Goal: Information Seeking & Learning: Learn about a topic

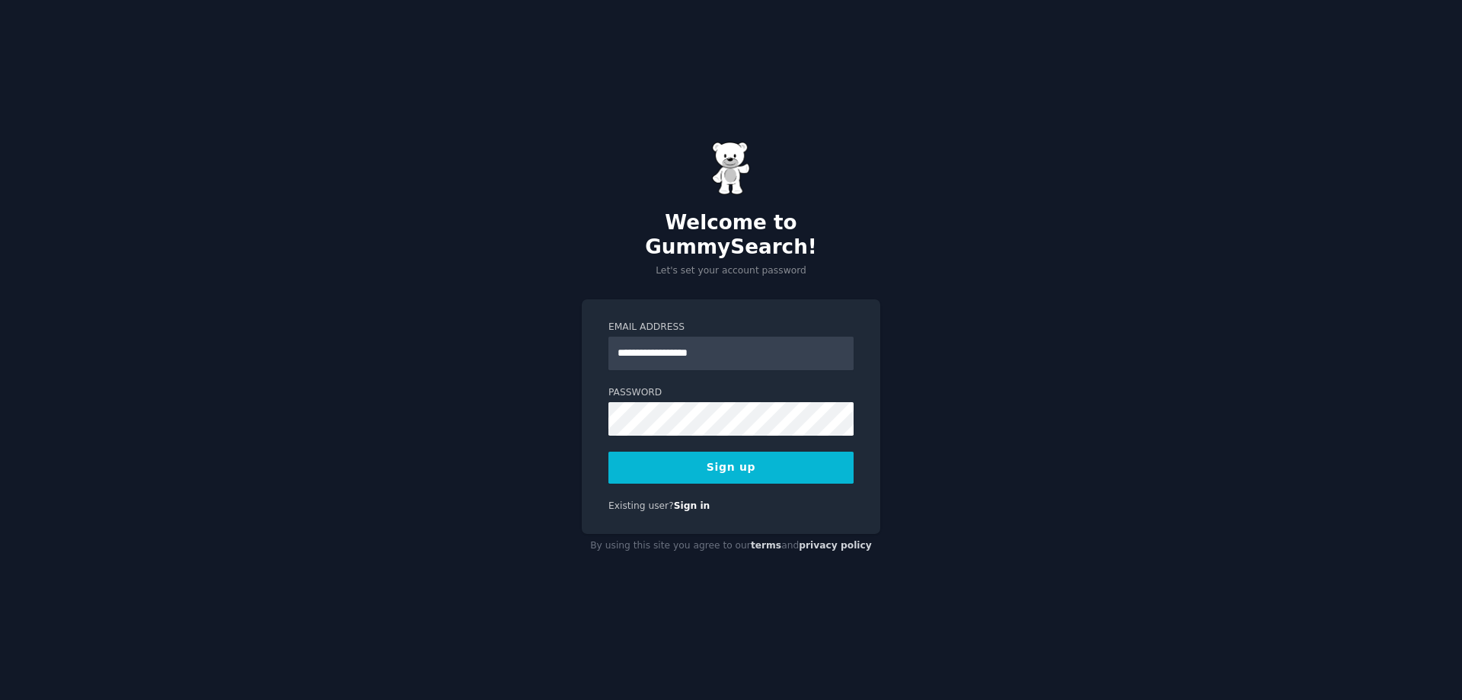
type input "**********"
click at [694, 458] on button "Sign up" at bounding box center [730, 468] width 245 height 32
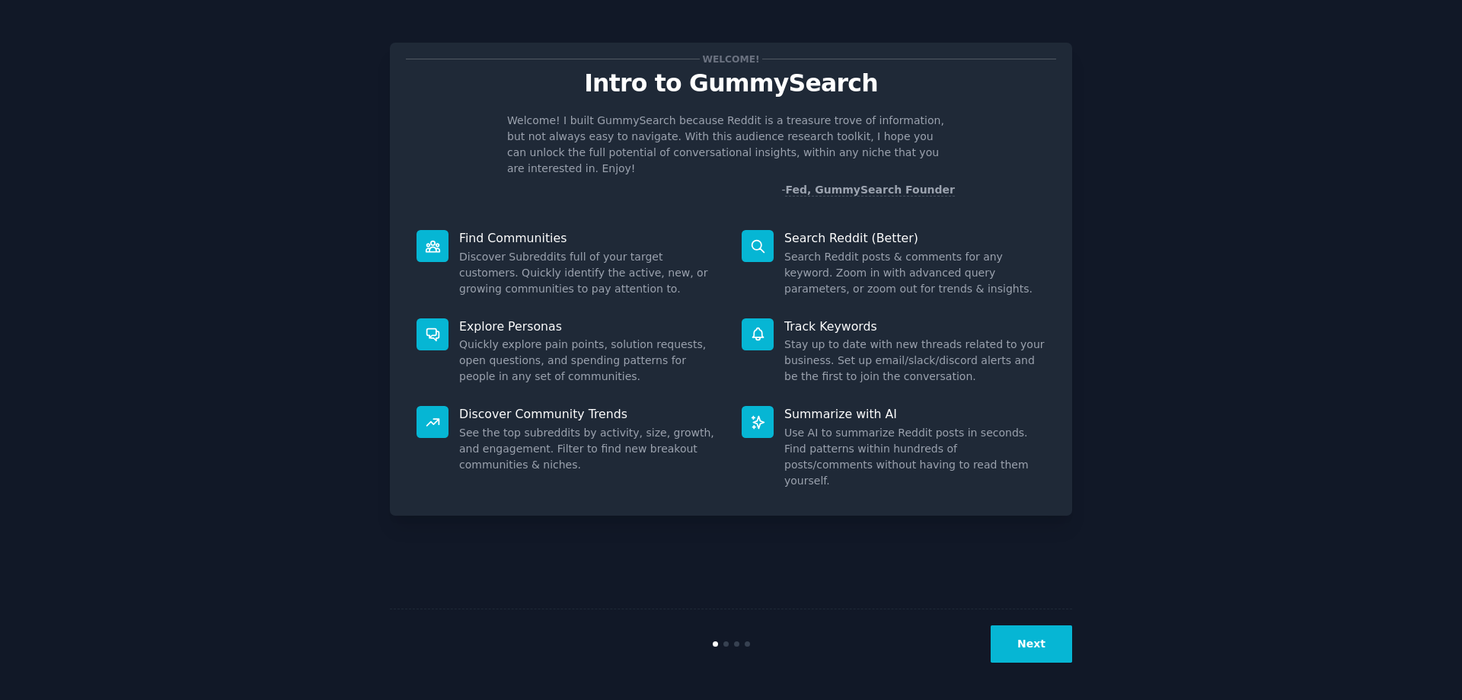
click at [500, 230] on p "Find Communities" at bounding box center [589, 238] width 261 height 16
click at [436, 238] on icon at bounding box center [433, 246] width 16 height 16
click at [1058, 637] on button "Next" at bounding box center [1031, 643] width 81 height 37
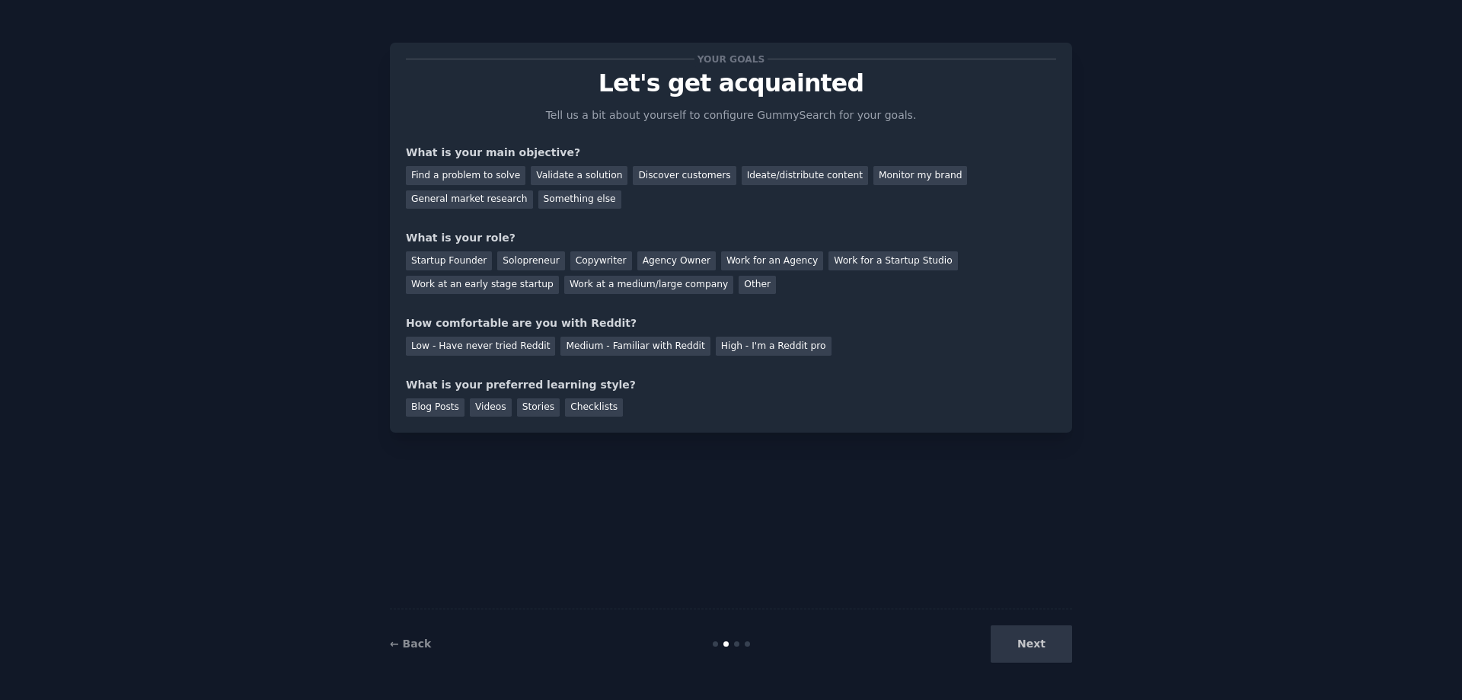
click at [1046, 641] on div "Next" at bounding box center [959, 643] width 228 height 37
click at [533, 190] on div "General market research" at bounding box center [469, 199] width 127 height 19
click at [634, 176] on div "Discover customers" at bounding box center [684, 175] width 103 height 19
click at [533, 190] on div "General market research" at bounding box center [469, 199] width 127 height 19
click at [872, 260] on div "Work for a Startup Studio" at bounding box center [893, 260] width 129 height 19
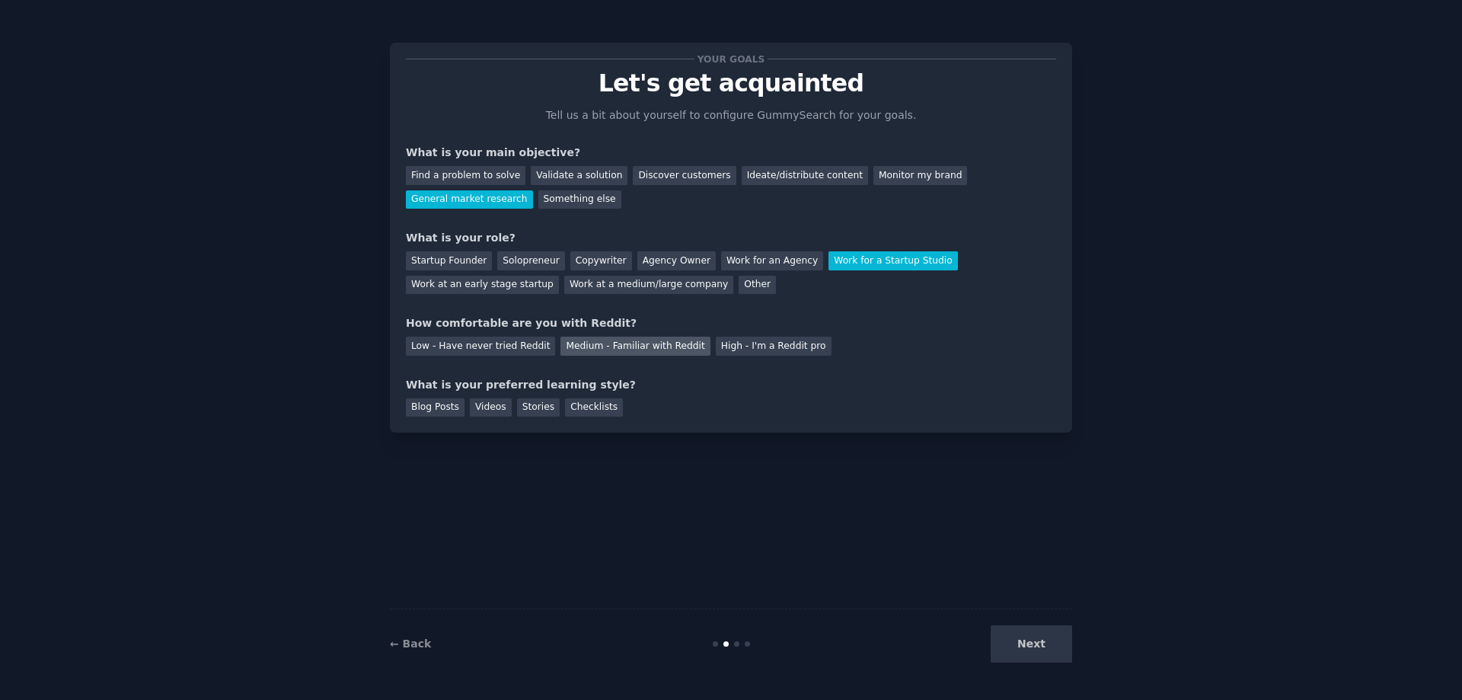
click at [568, 345] on div "Medium - Familiar with Reddit" at bounding box center [634, 346] width 149 height 19
click at [472, 404] on div "Videos" at bounding box center [491, 407] width 42 height 19
click at [1011, 647] on button "Next" at bounding box center [1031, 643] width 81 height 37
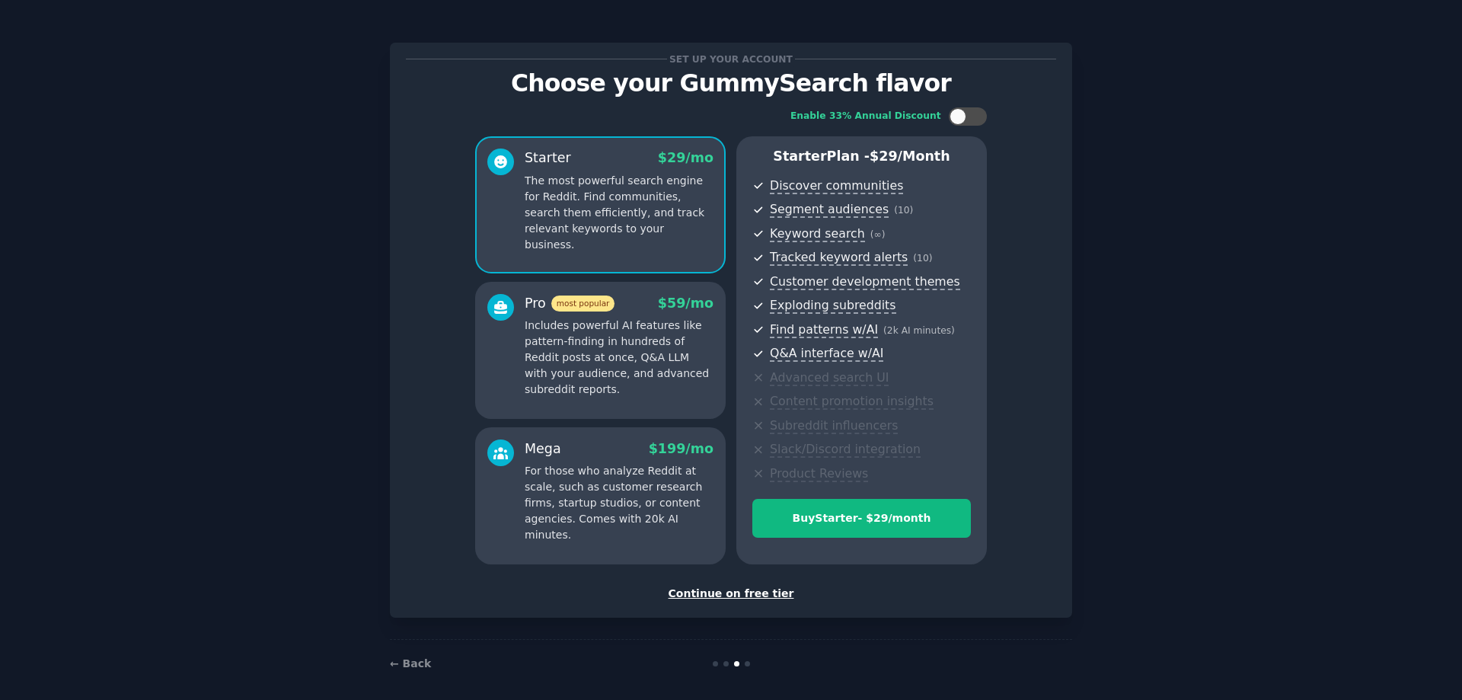
click at [750, 594] on div "Continue on free tier" at bounding box center [731, 594] width 650 height 16
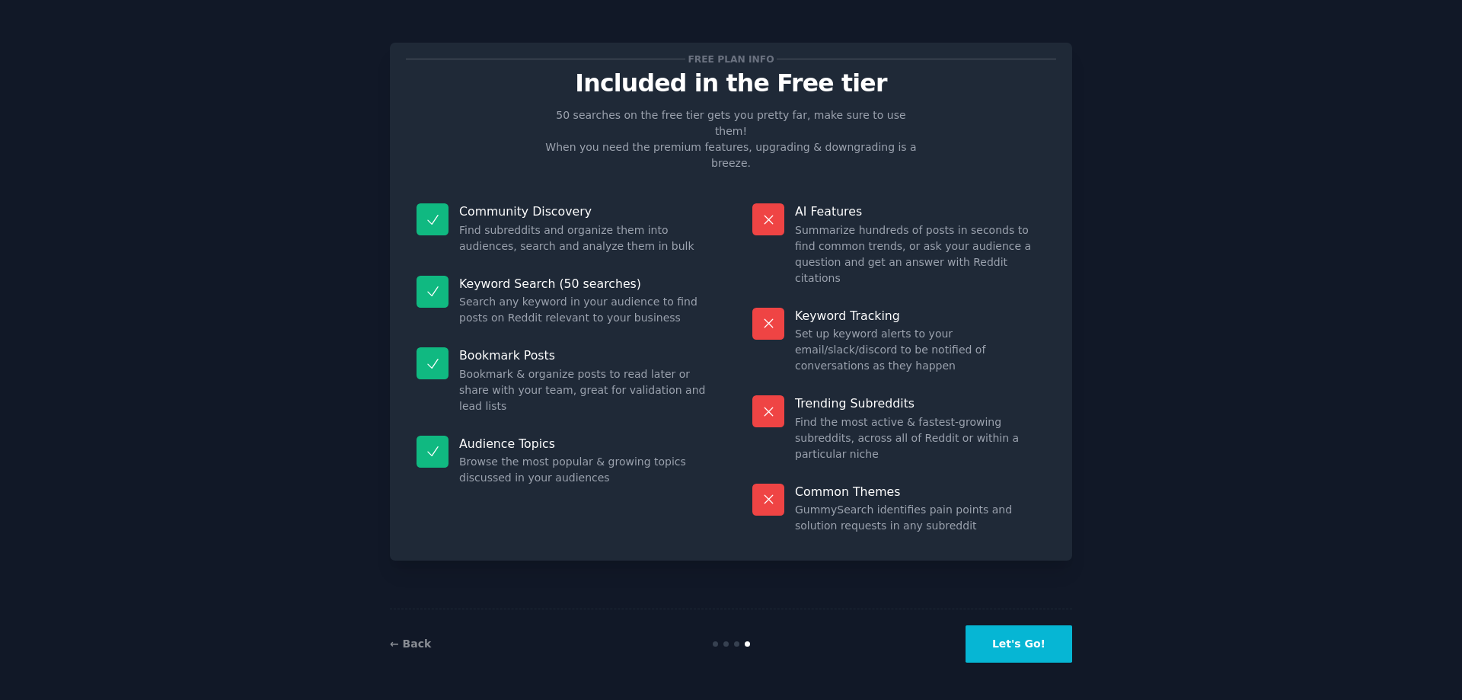
click at [1017, 650] on button "Let's Go!" at bounding box center [1019, 643] width 107 height 37
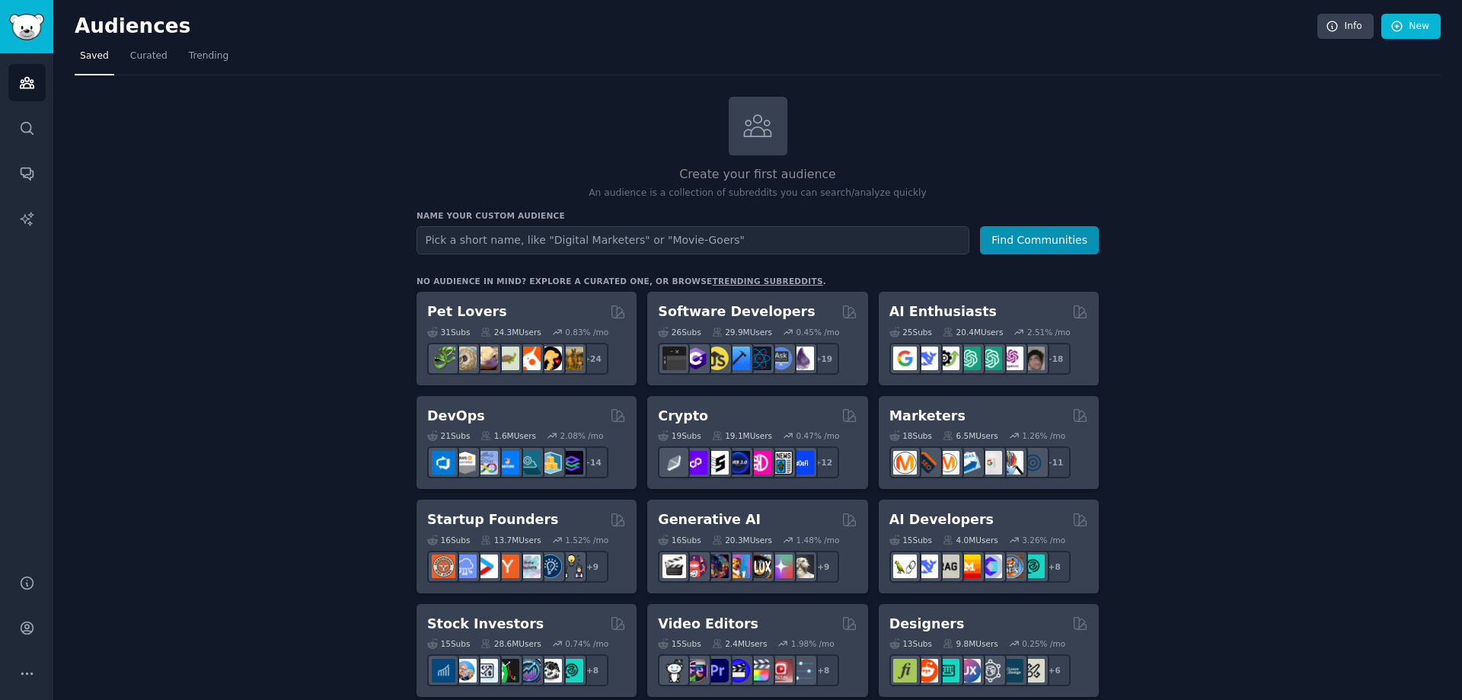
click at [686, 238] on input "text" at bounding box center [693, 240] width 553 height 28
type input "movies"
click at [980, 226] on button "Find Communities" at bounding box center [1039, 240] width 119 height 28
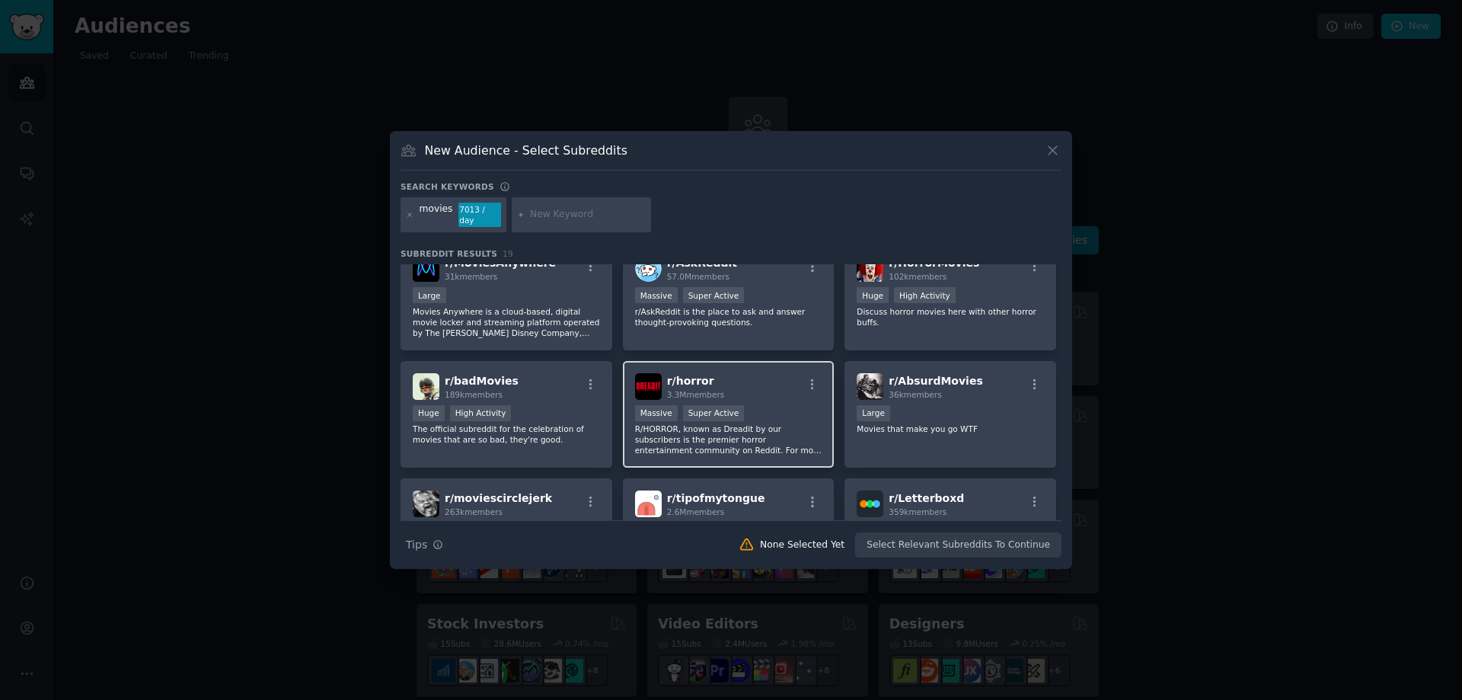
scroll to position [145, 0]
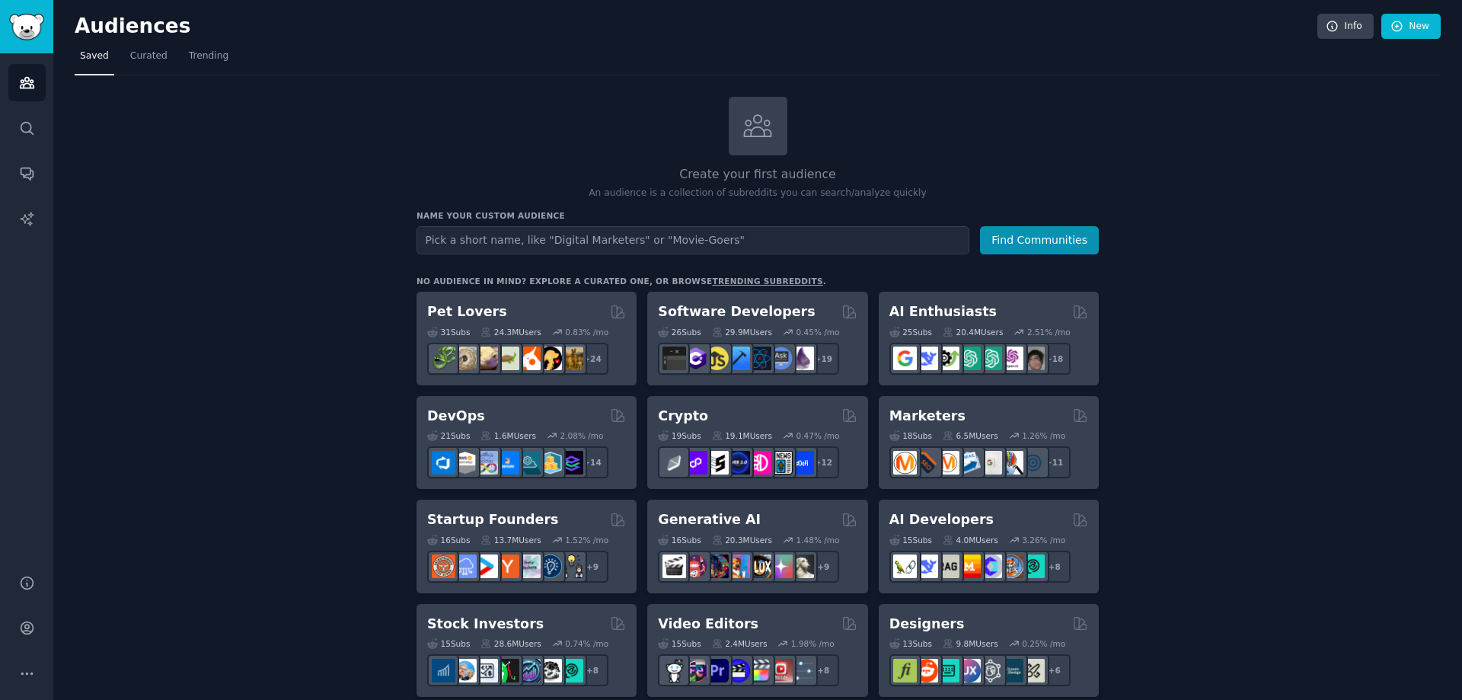
click at [643, 243] on input "text" at bounding box center [693, 240] width 553 height 28
type input "movies"
click at [980, 226] on button "Find Communities" at bounding box center [1039, 240] width 119 height 28
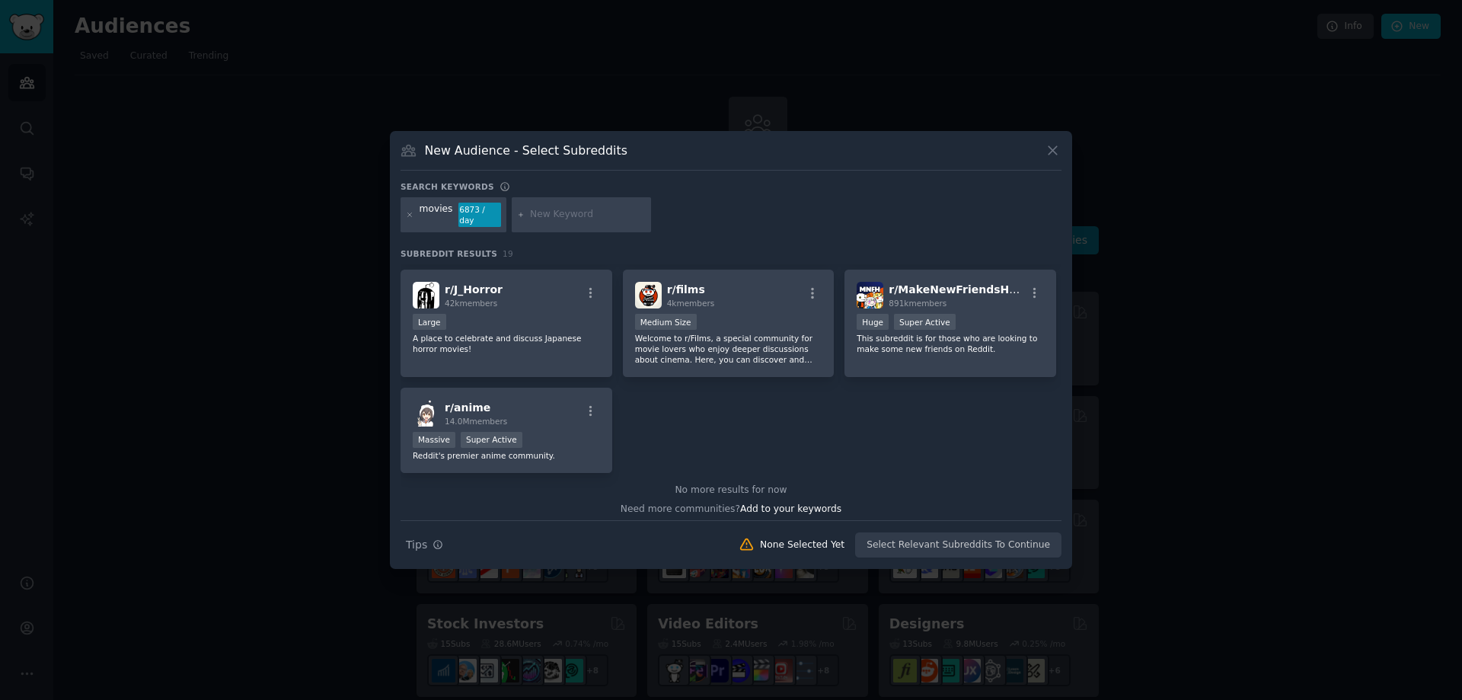
scroll to position [589, 0]
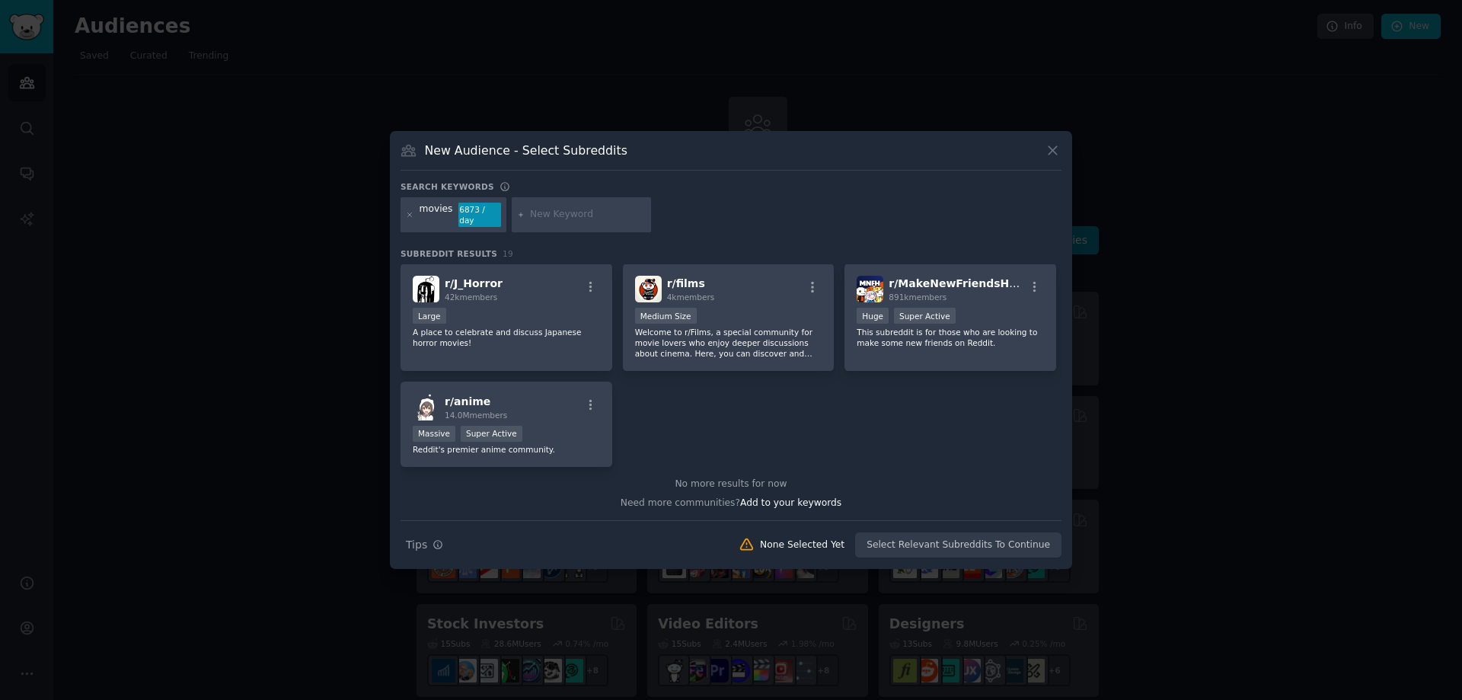
click at [574, 216] on input "text" at bounding box center [588, 215] width 116 height 14
click at [407, 215] on icon at bounding box center [410, 215] width 8 height 8
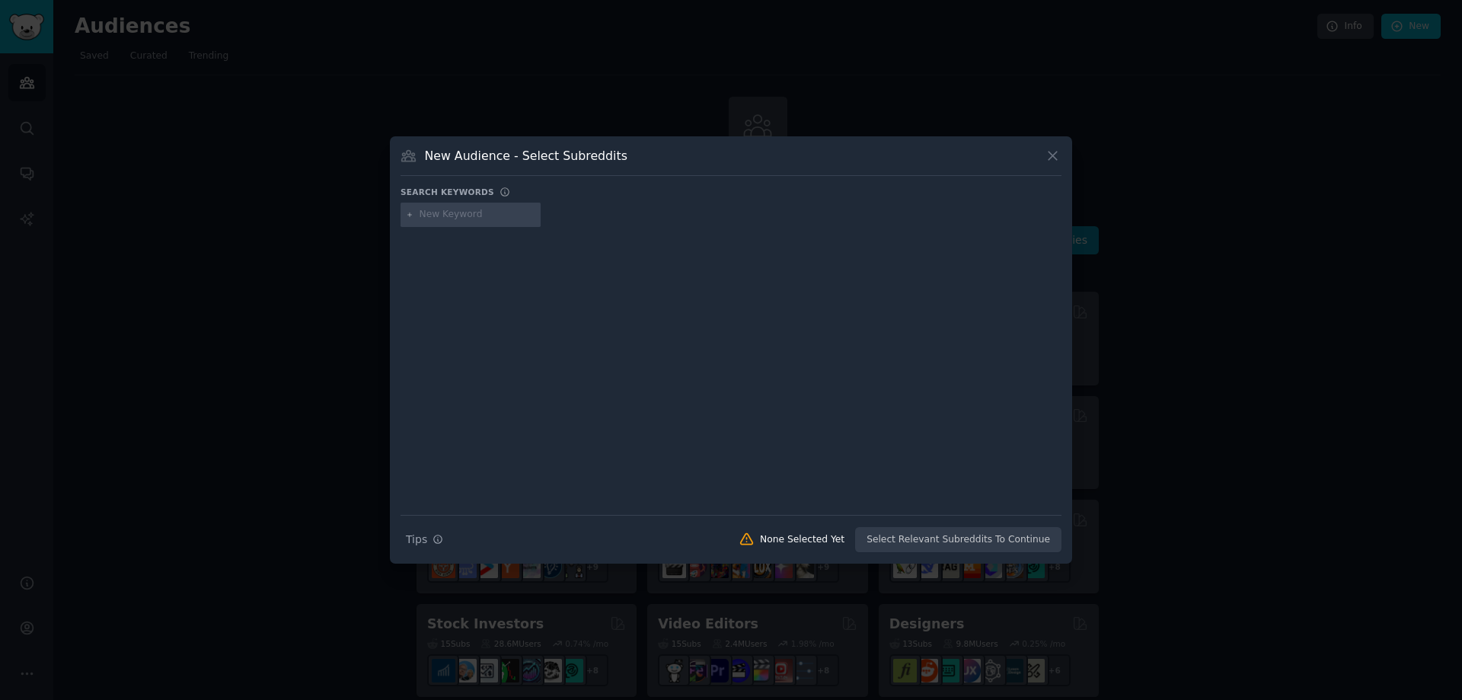
click at [468, 212] on input "text" at bounding box center [478, 215] width 116 height 14
type input "movie"
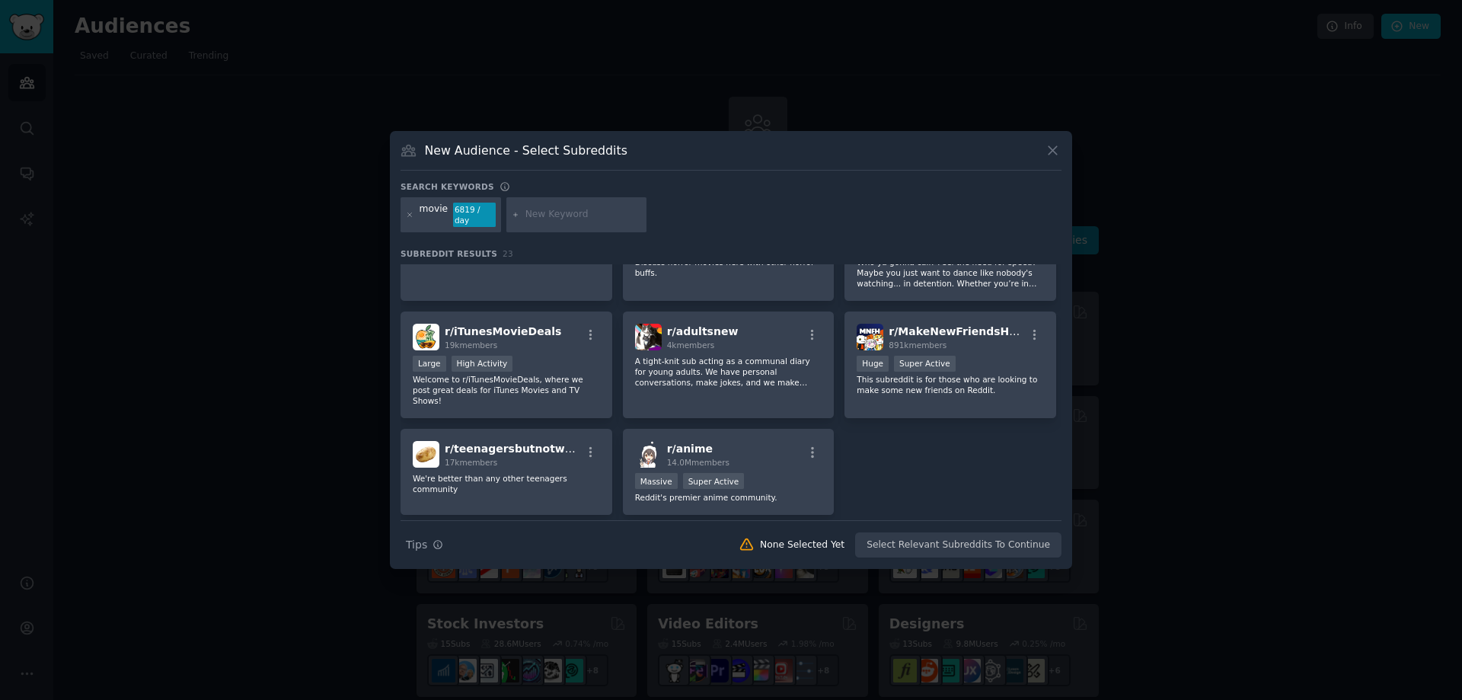
scroll to position [696, 0]
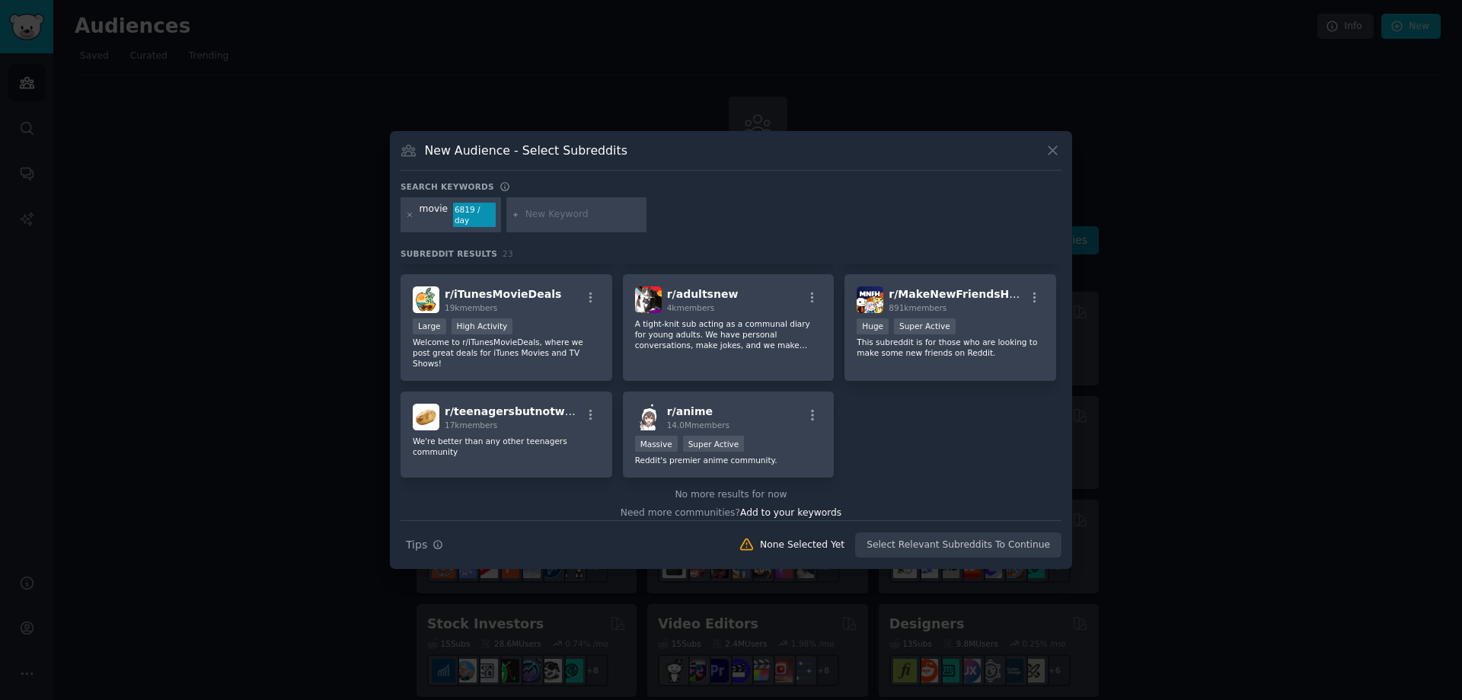
click at [539, 206] on div at bounding box center [576, 214] width 140 height 35
click at [544, 209] on input "text" at bounding box center [583, 215] width 116 height 14
type input "film"
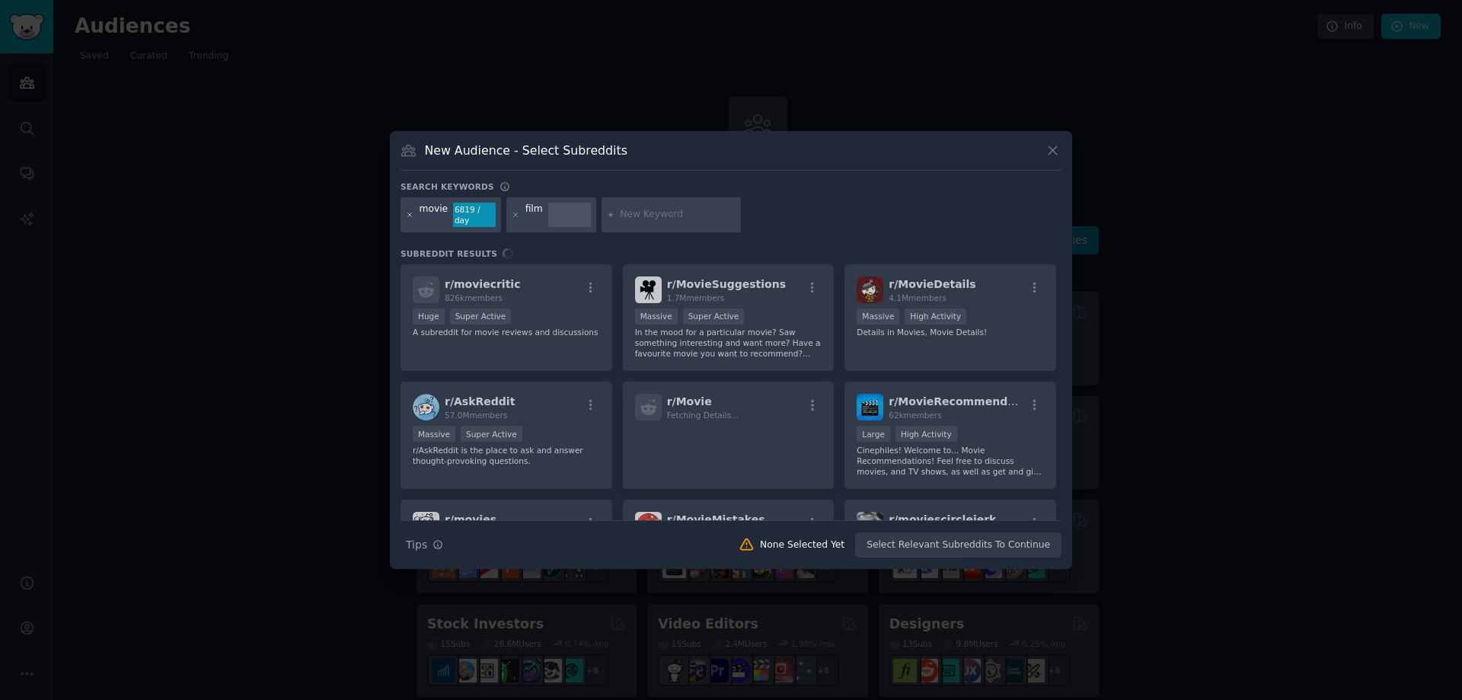
click at [407, 215] on icon at bounding box center [410, 215] width 8 height 8
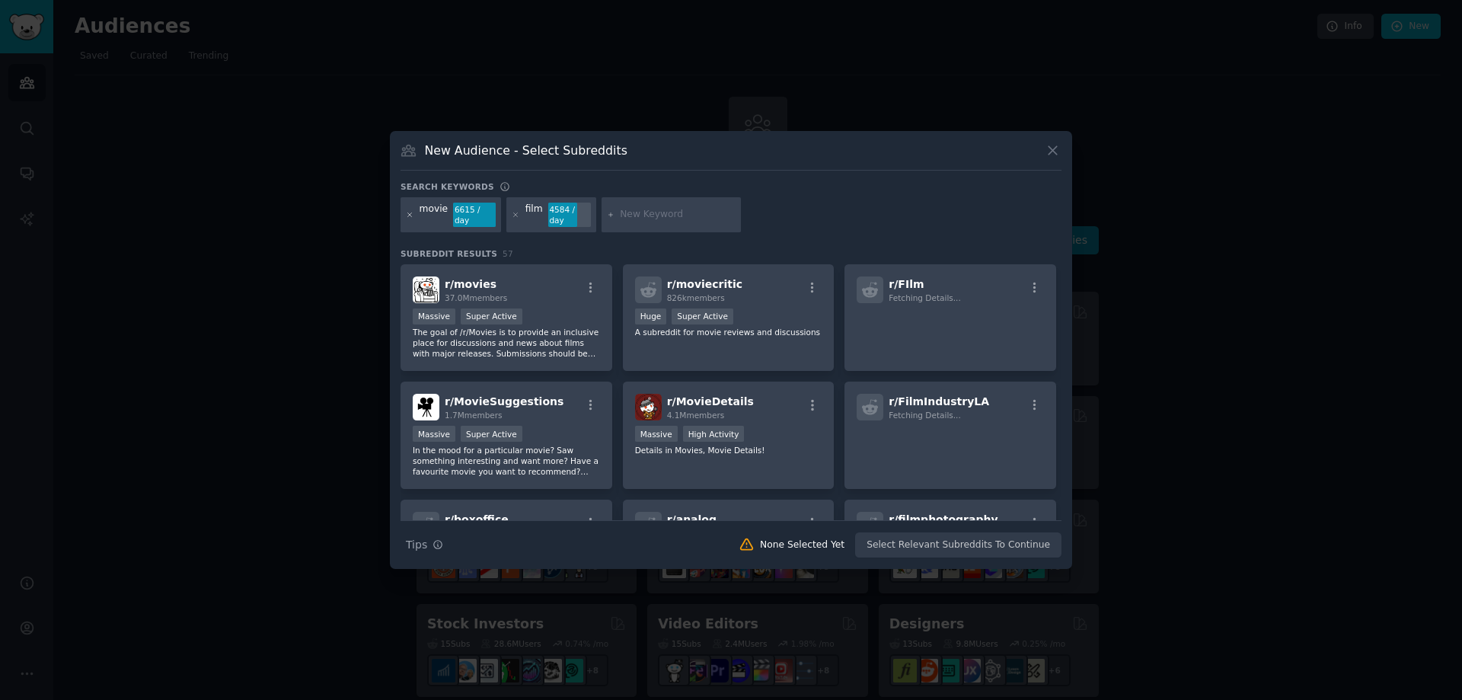
click at [409, 214] on icon at bounding box center [410, 214] width 4 height 4
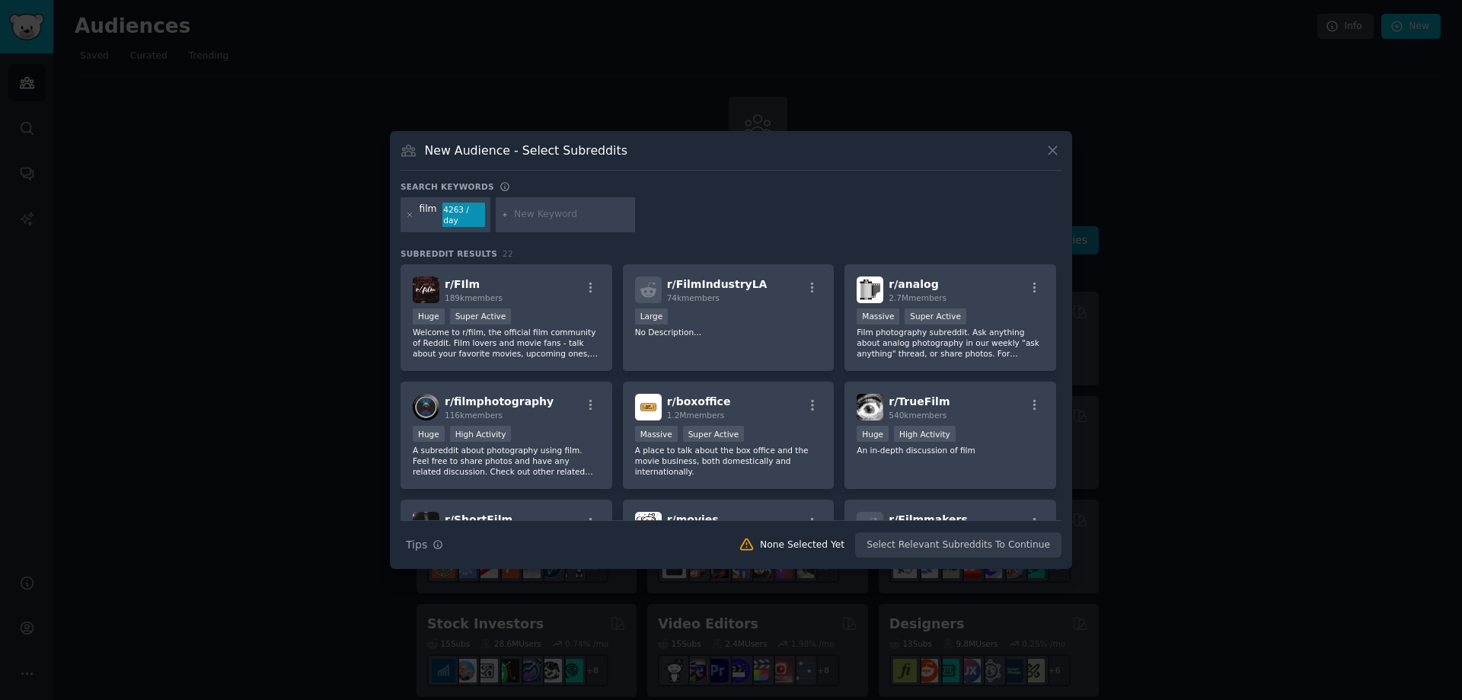
click at [697, 214] on div "film 4263 / day" at bounding box center [731, 217] width 661 height 40
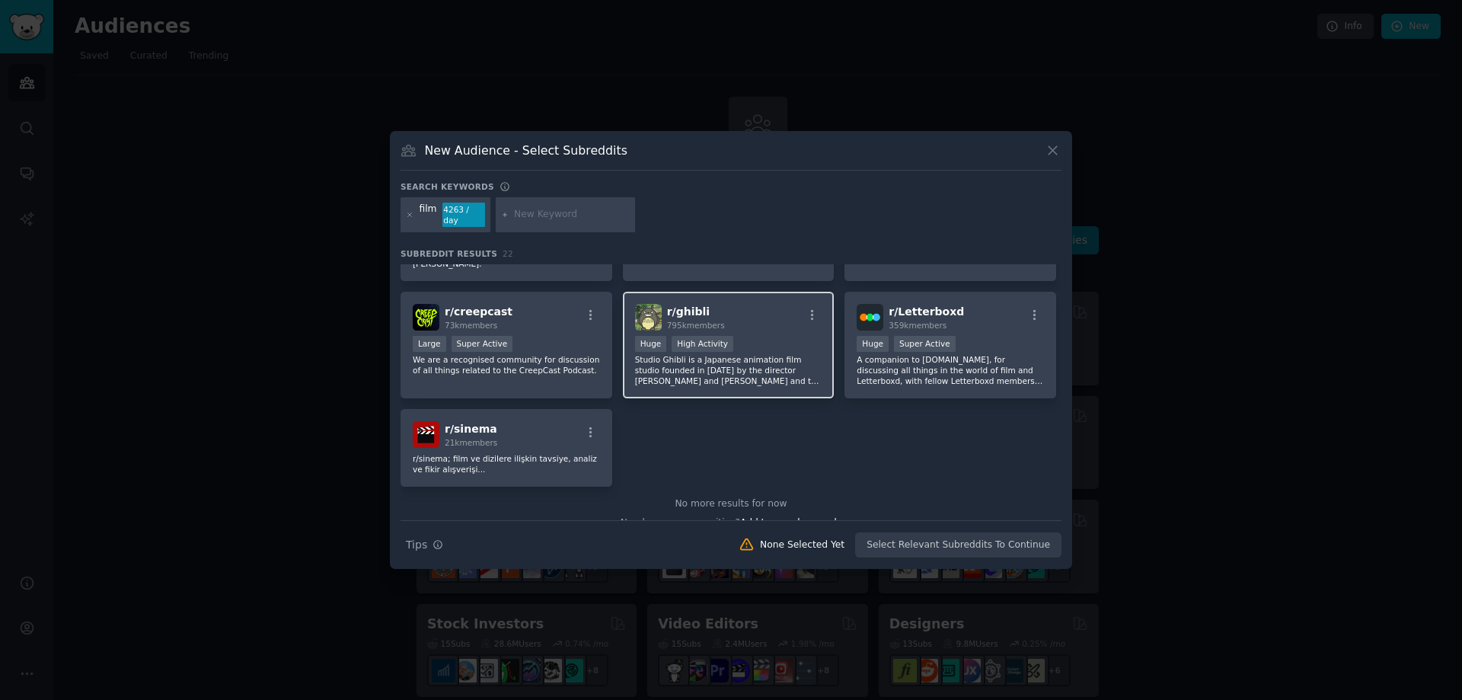
scroll to position [688, 0]
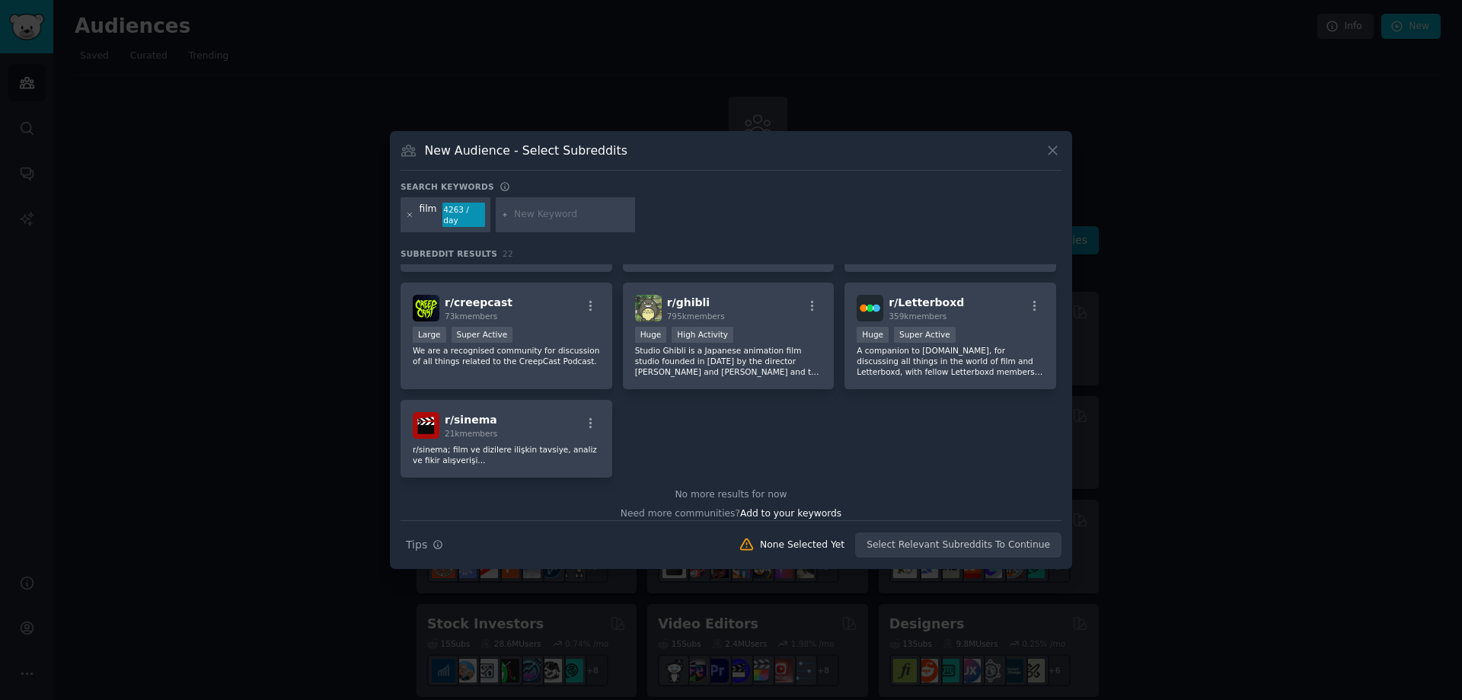
click at [407, 215] on icon at bounding box center [410, 215] width 8 height 8
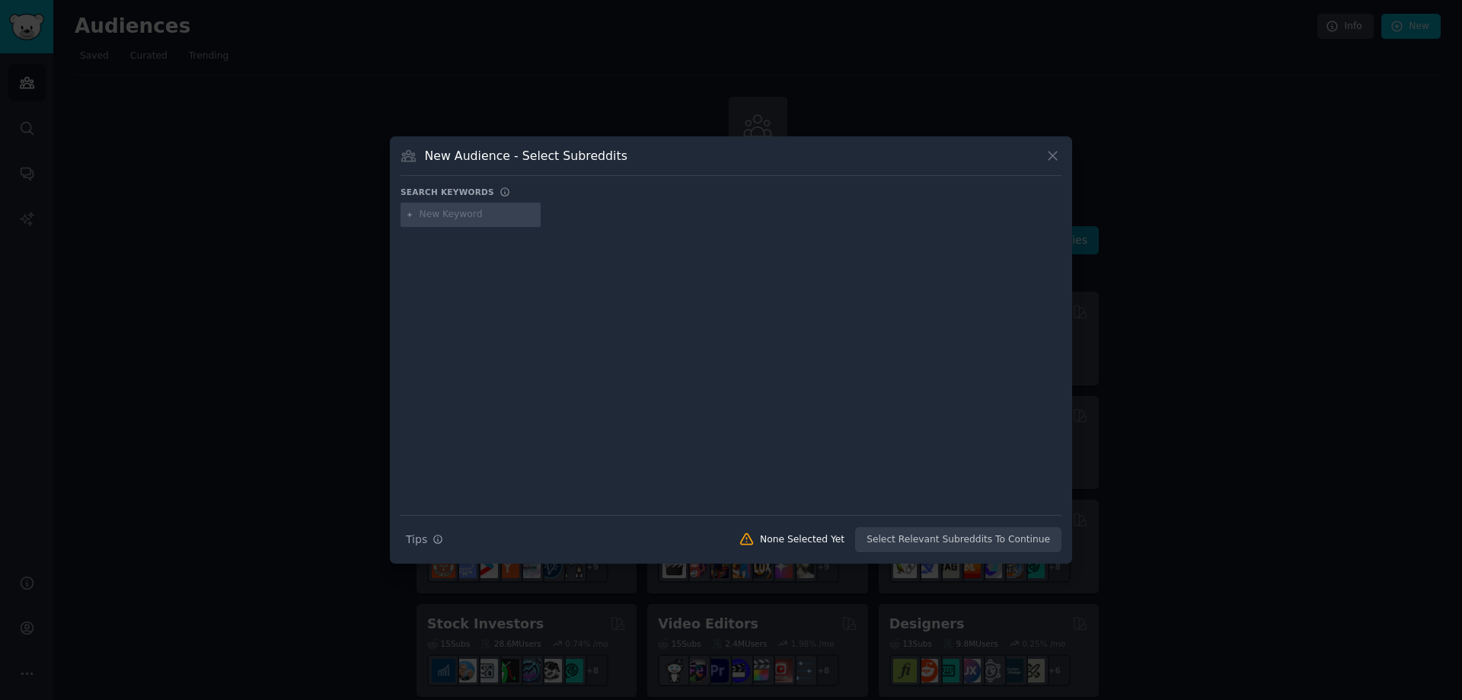
click at [482, 216] on input "text" at bounding box center [478, 215] width 116 height 14
type input "flick"
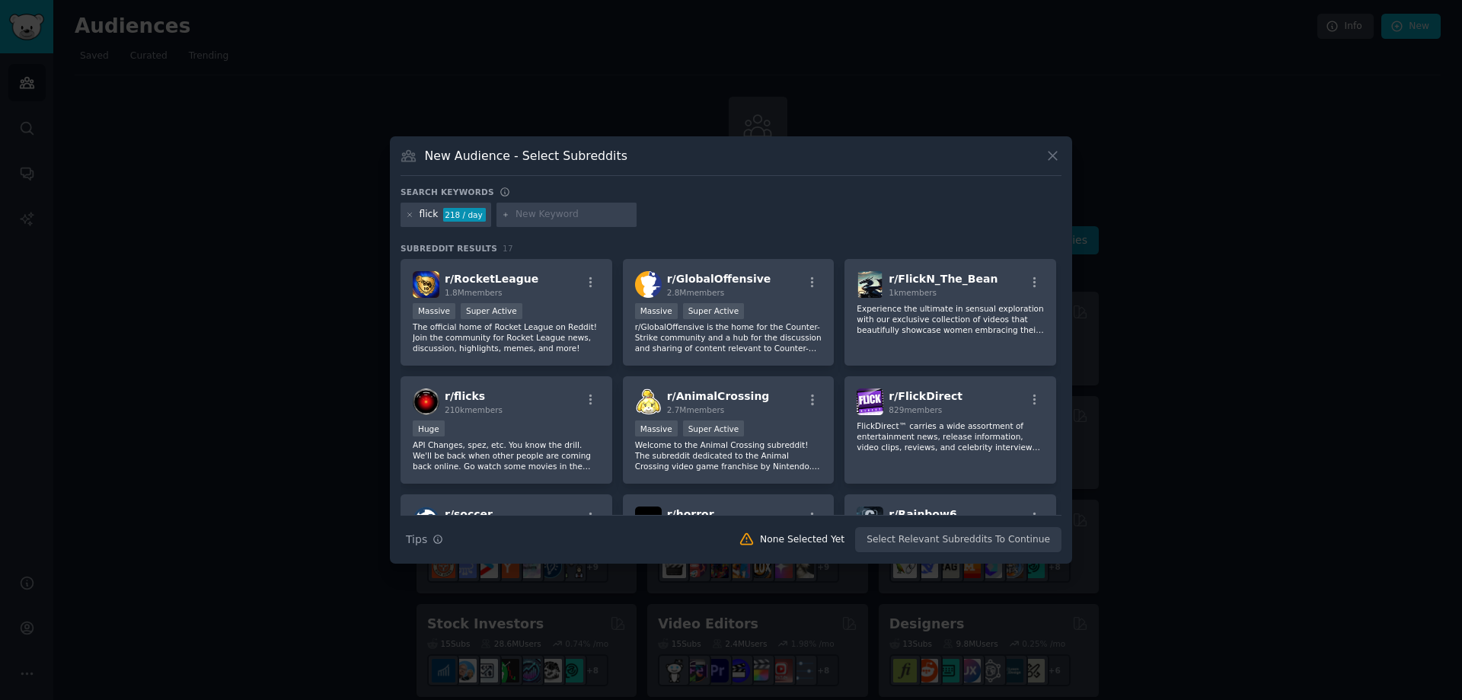
click at [410, 212] on icon at bounding box center [410, 215] width 8 height 8
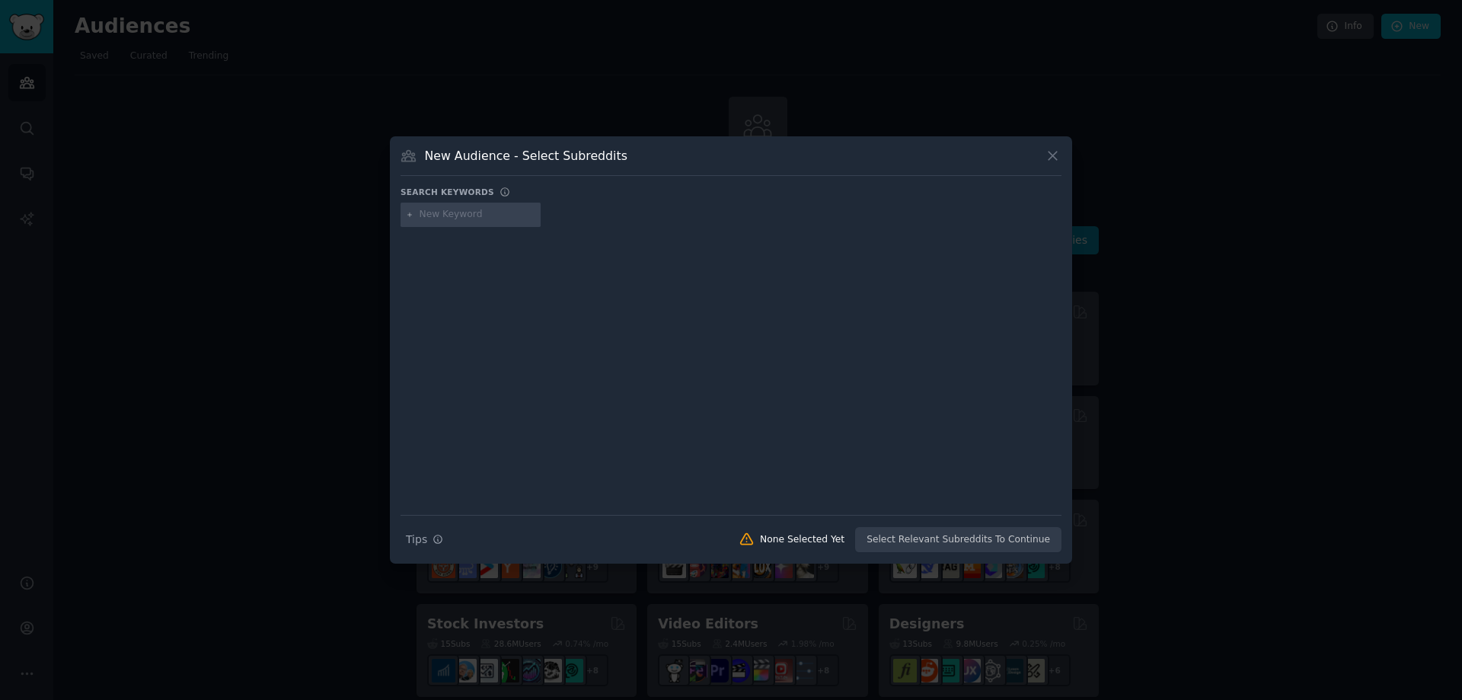
click at [471, 212] on input "text" at bounding box center [478, 215] width 116 height 14
type input "flix"
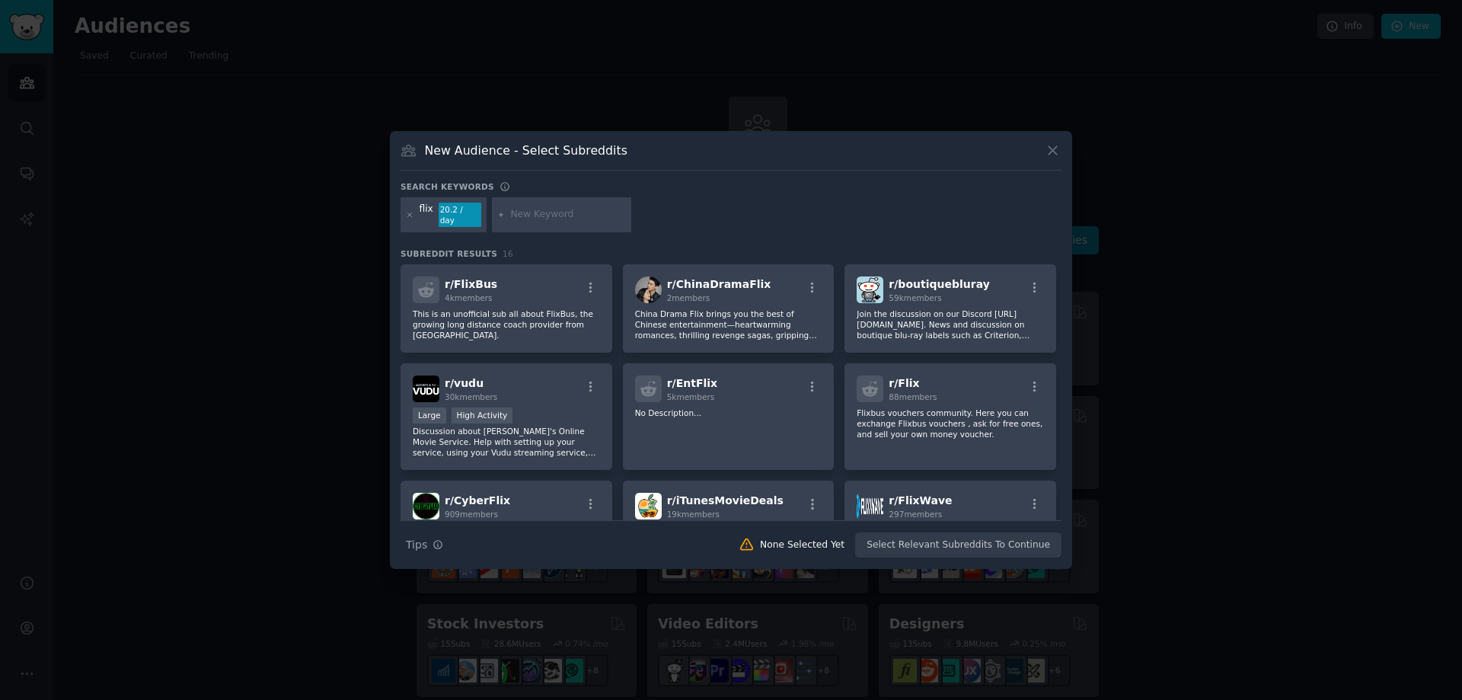
click at [535, 211] on input "text" at bounding box center [568, 215] width 116 height 14
click at [409, 216] on icon at bounding box center [410, 215] width 8 height 8
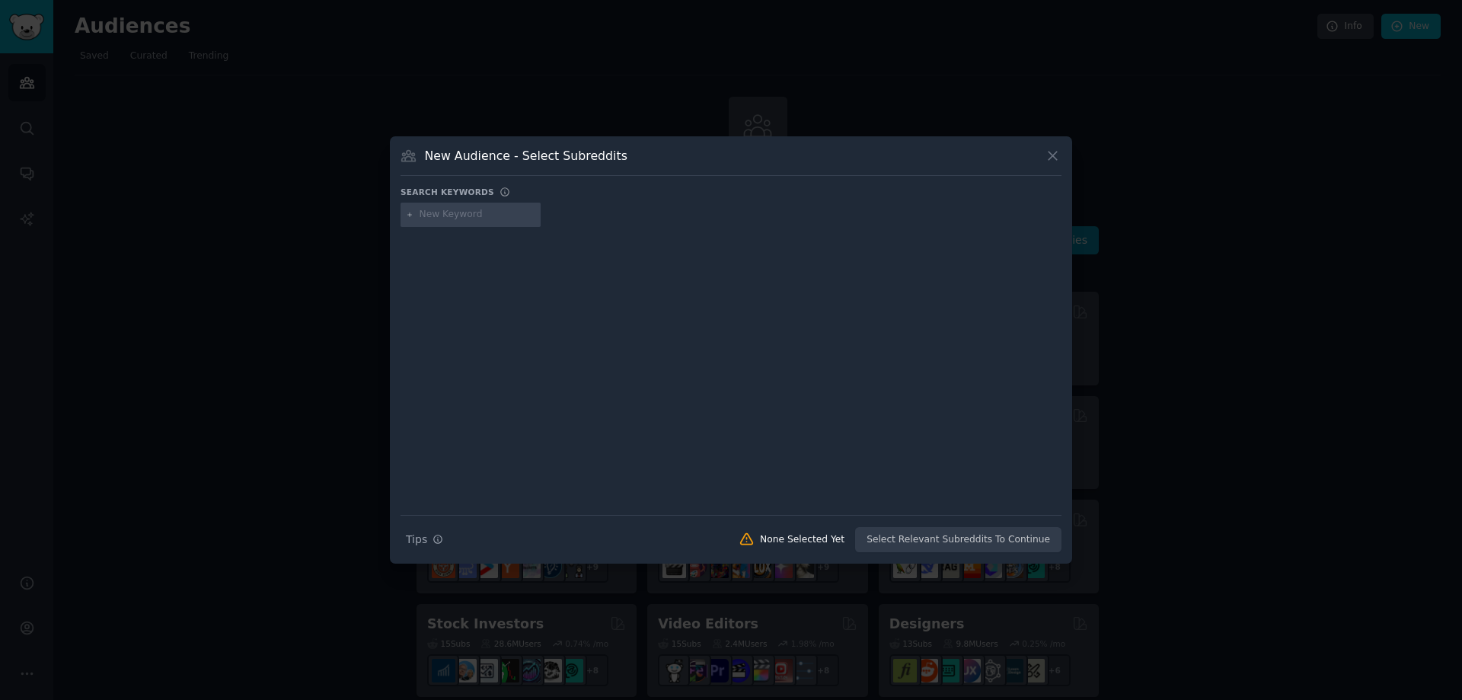
click at [474, 219] on input "text" at bounding box center [478, 215] width 116 height 14
type input "cat"
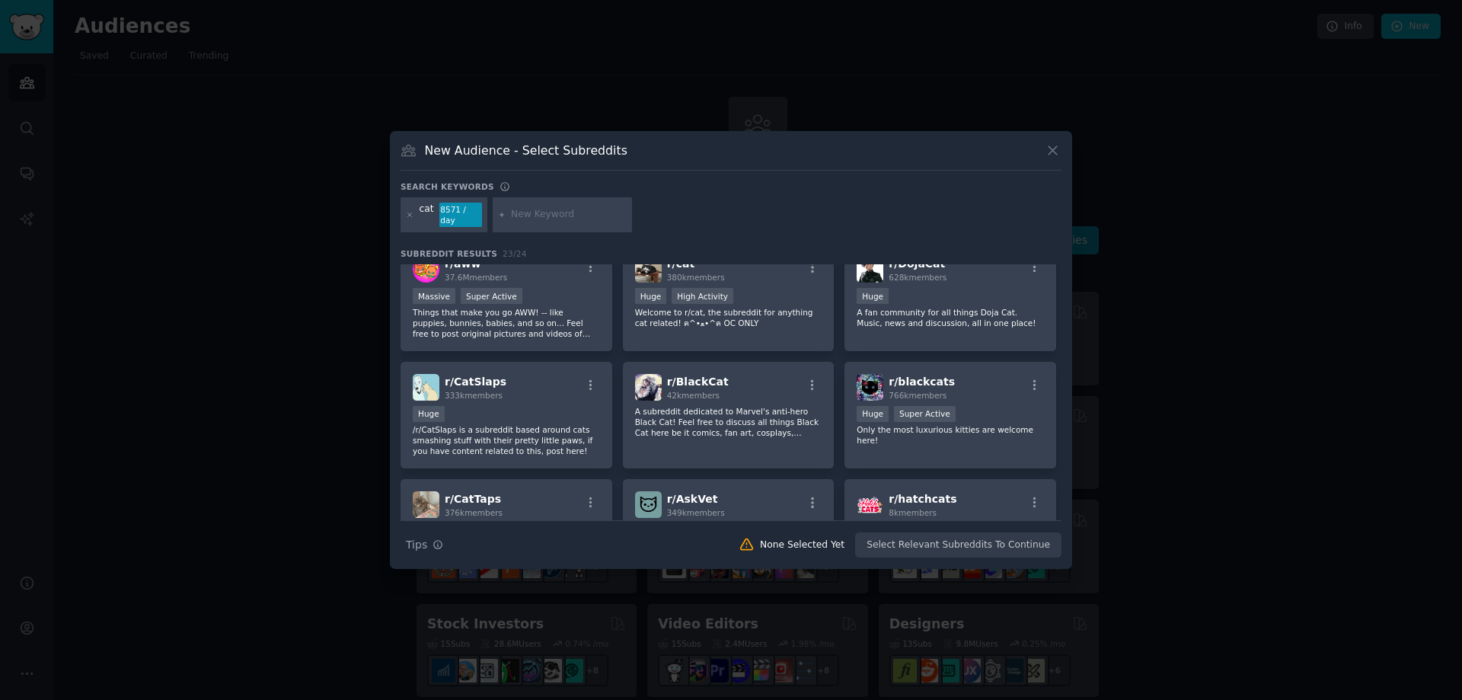
scroll to position [145, 0]
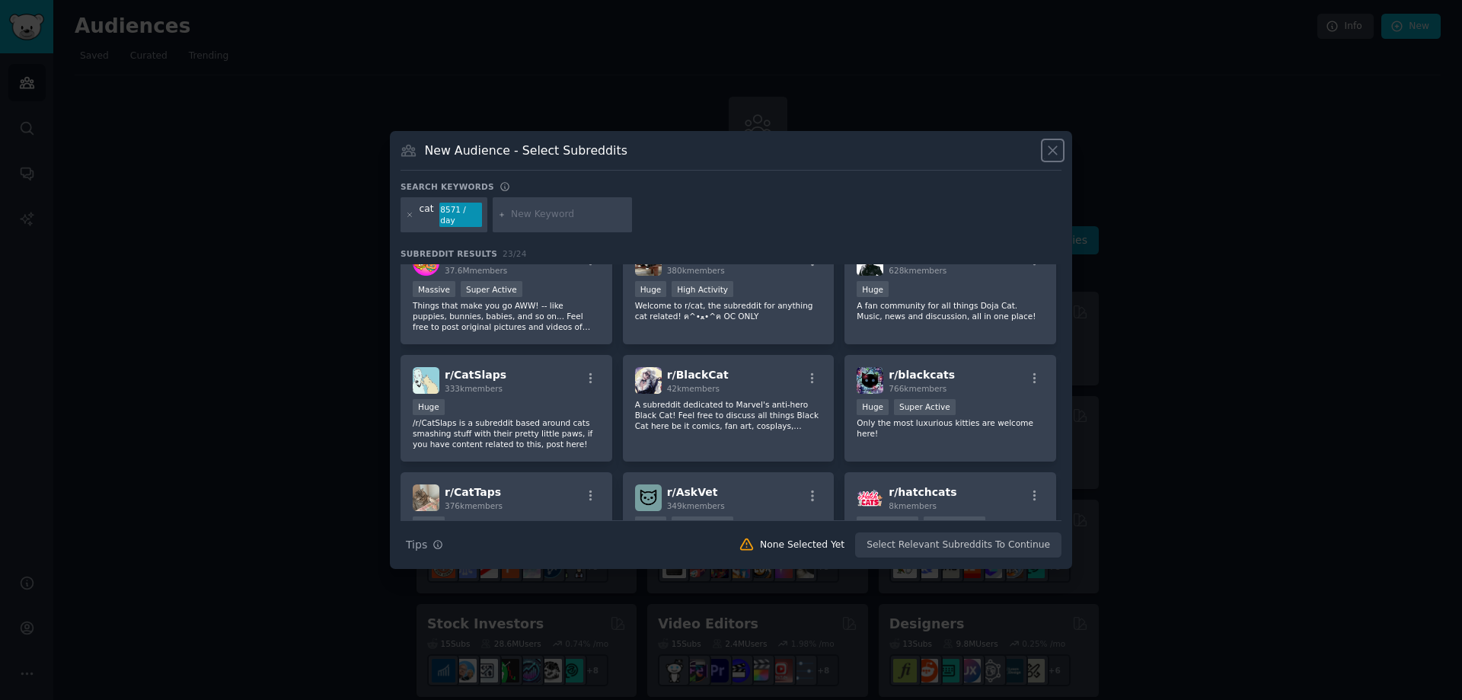
click at [1049, 153] on icon at bounding box center [1053, 150] width 16 height 16
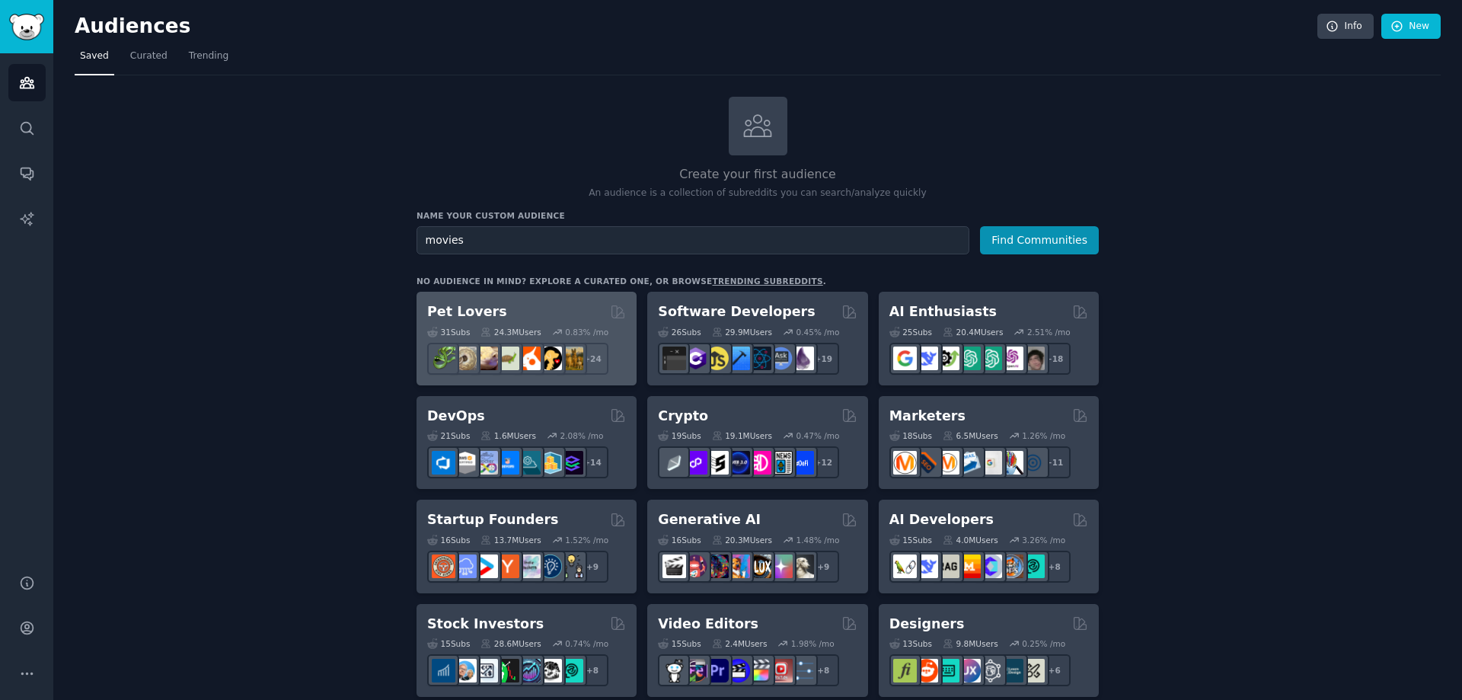
click at [554, 306] on div "Pet Lovers" at bounding box center [526, 311] width 199 height 19
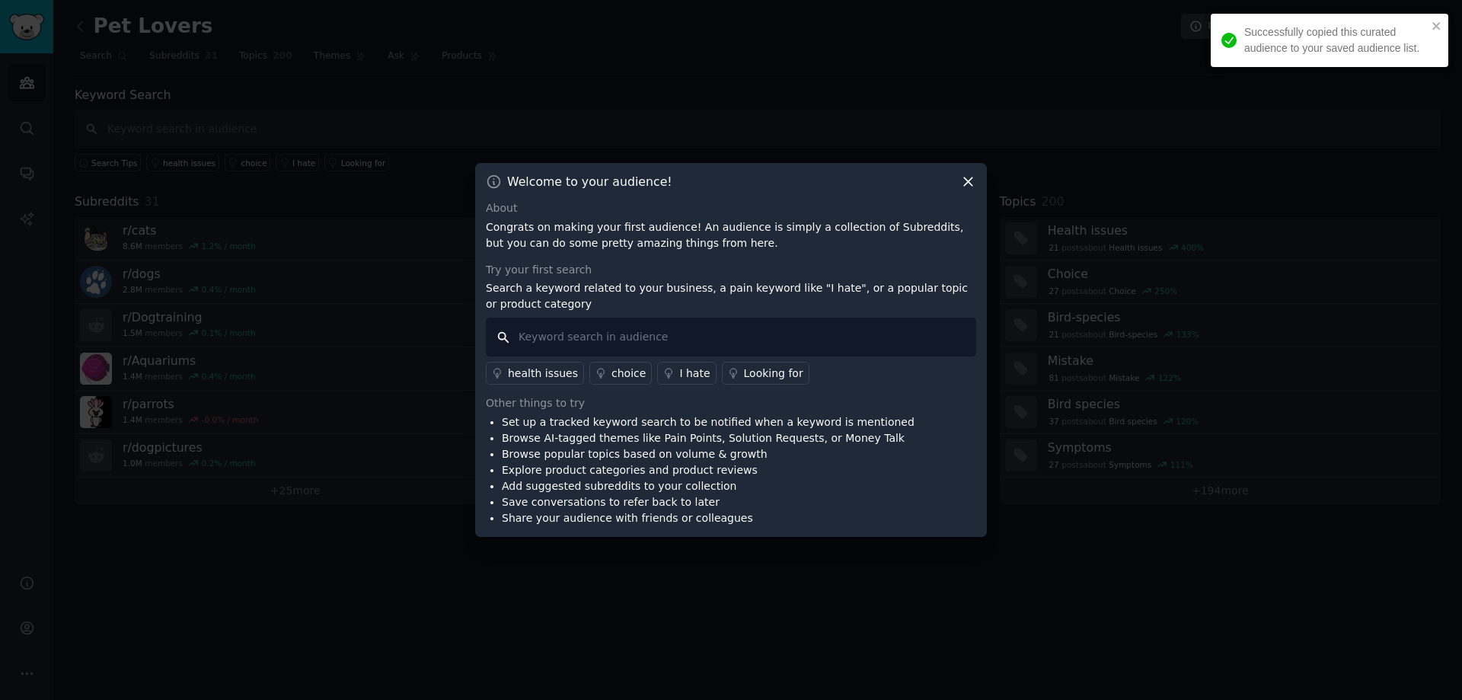
click at [627, 332] on input "text" at bounding box center [731, 337] width 490 height 39
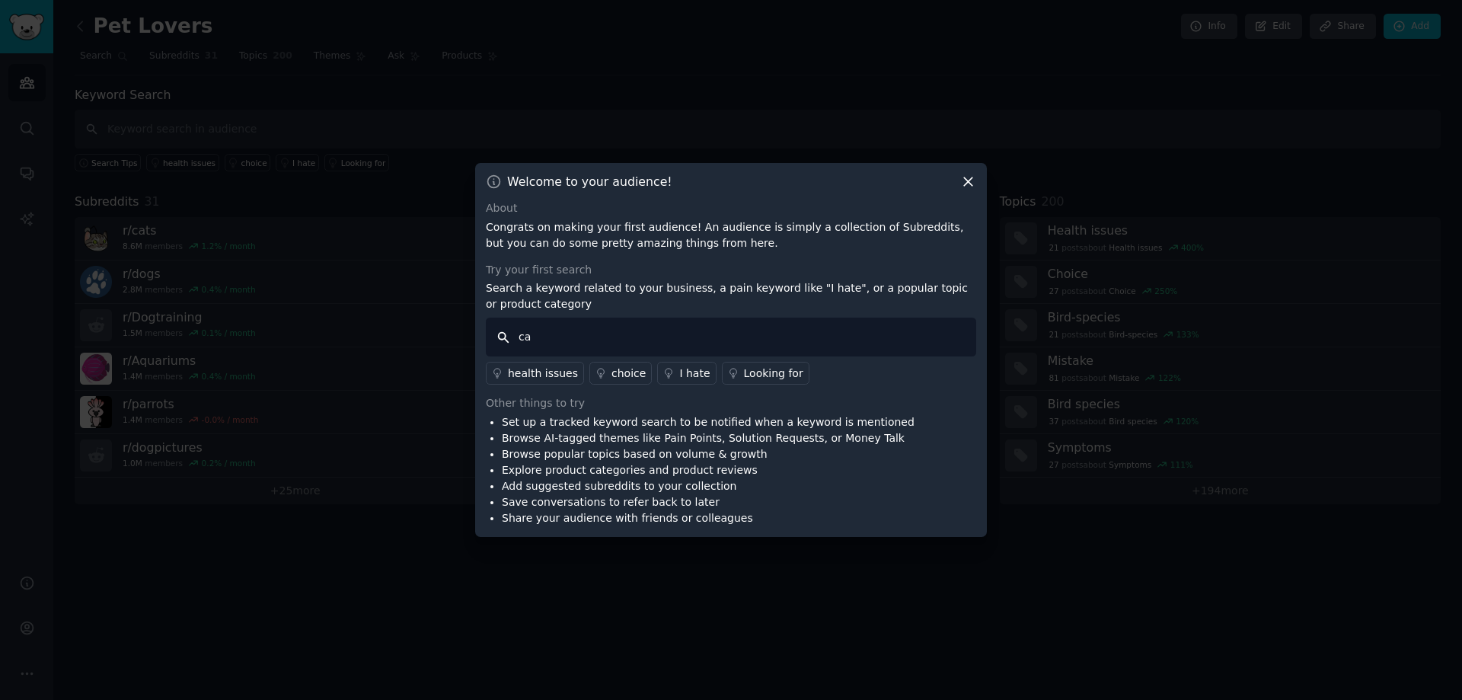
type input "cat"
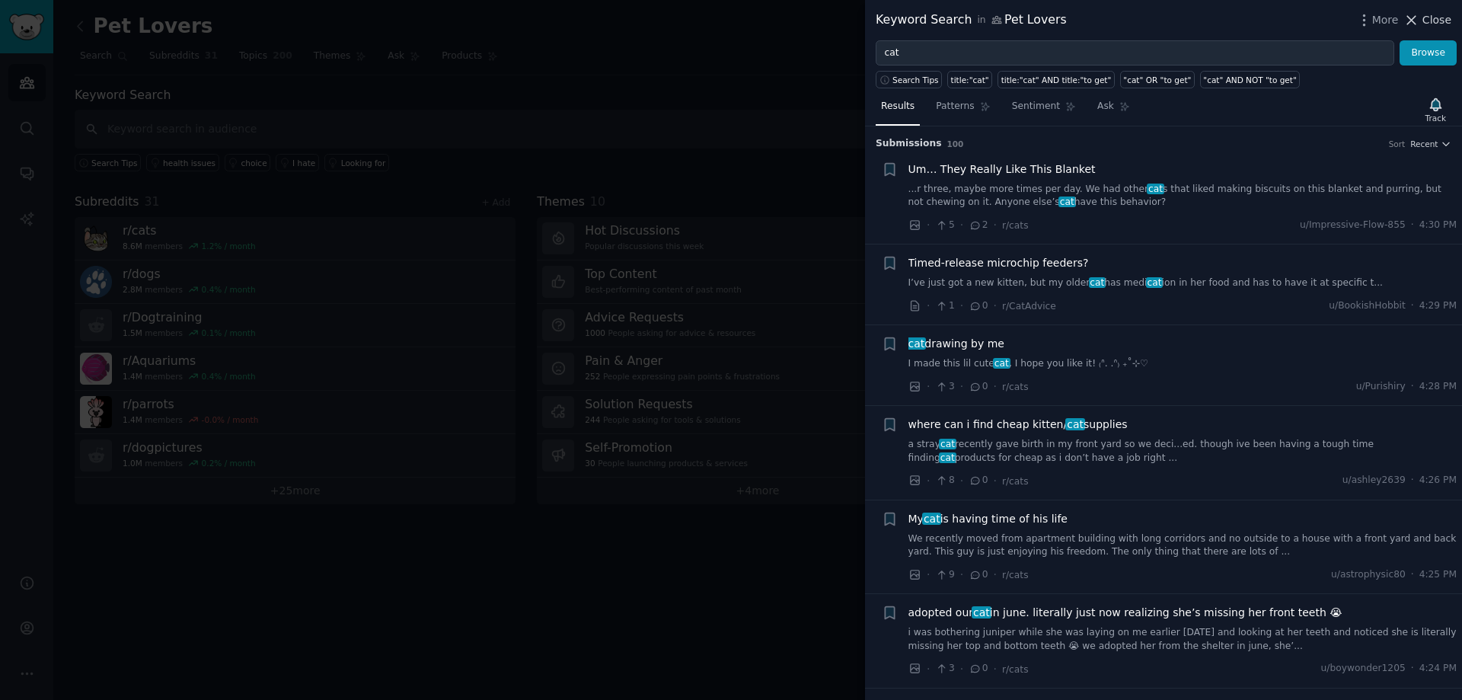
click at [1432, 20] on span "Close" at bounding box center [1436, 20] width 29 height 16
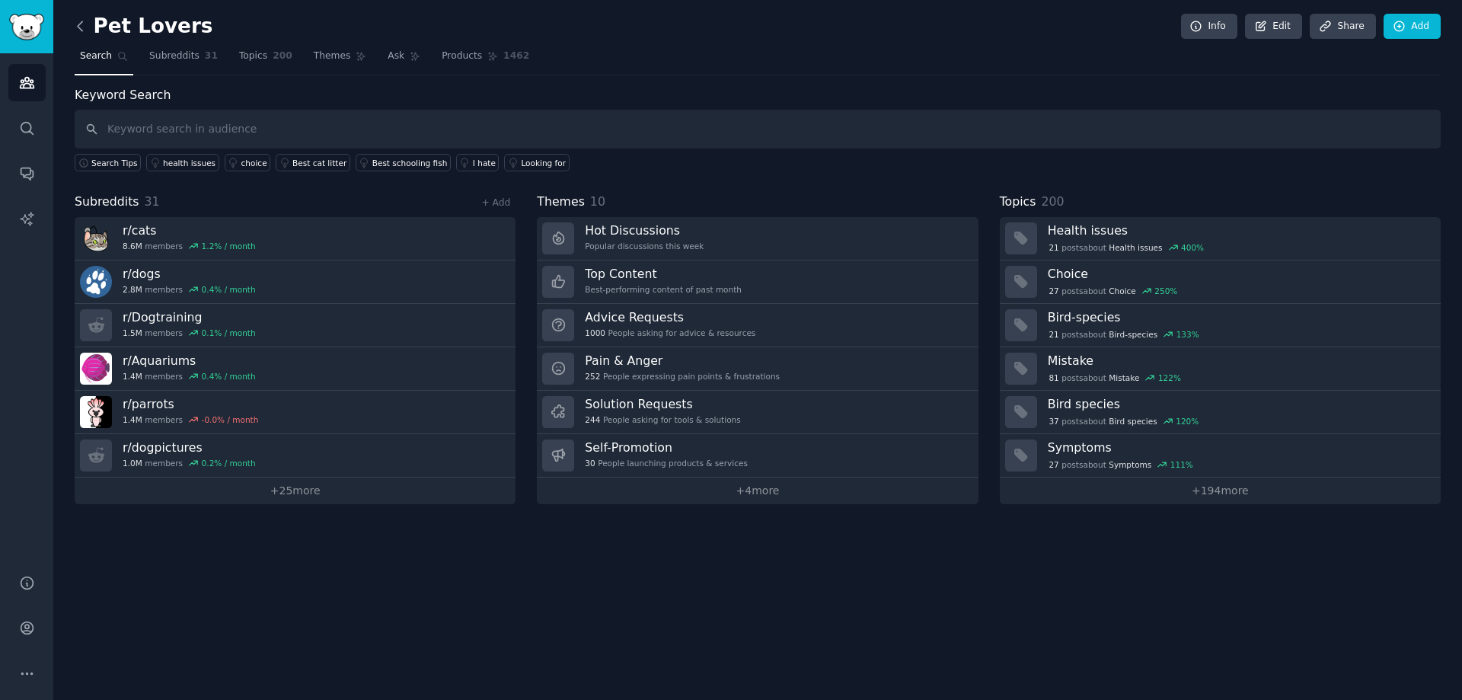
click at [83, 23] on icon at bounding box center [80, 26] width 16 height 16
